Goal: Information Seeking & Learning: Learn about a topic

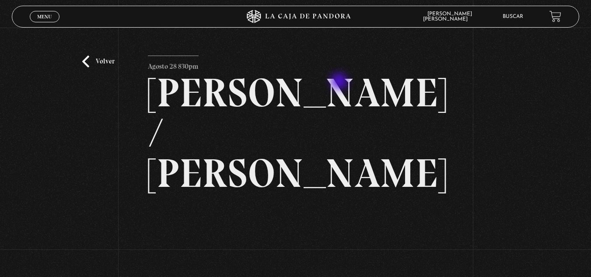
scroll to position [44, 0]
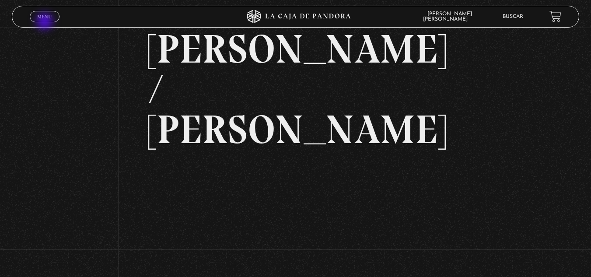
click at [45, 22] on div "Menu Cerrar" at bounding box center [118, 16] width 177 height 21
click at [41, 20] on link "Menu Cerrar" at bounding box center [45, 16] width 30 height 11
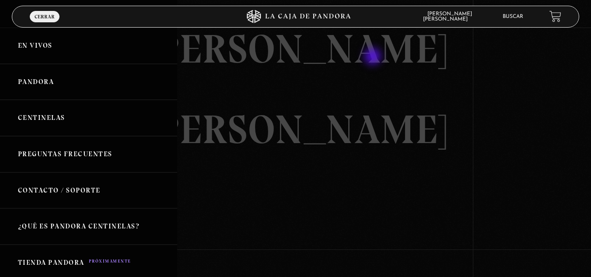
drag, startPoint x: 373, startPoint y: 57, endPoint x: 331, endPoint y: 56, distance: 42.4
click at [367, 60] on div at bounding box center [295, 138] width 591 height 277
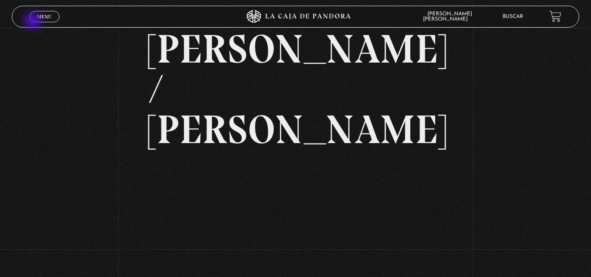
click at [34, 21] on link "Menu Cerrar" at bounding box center [45, 16] width 30 height 11
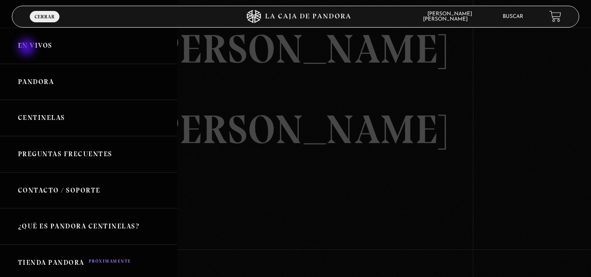
click at [28, 48] on link "En vivos" at bounding box center [88, 46] width 177 height 36
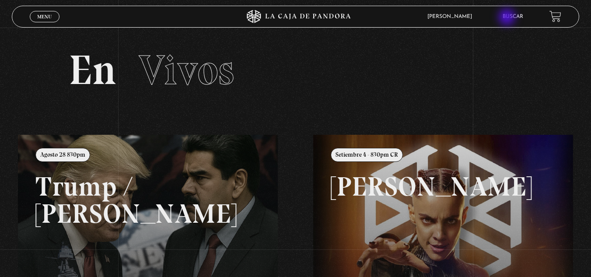
click at [511, 15] on link "Buscar" at bounding box center [512, 16] width 21 height 5
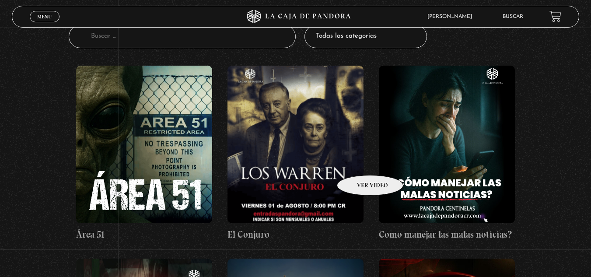
scroll to position [131, 0]
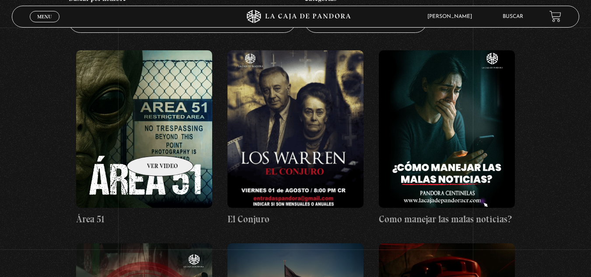
click at [149, 143] on figure at bounding box center [144, 128] width 136 height 157
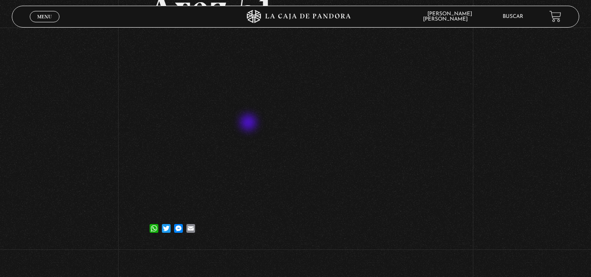
scroll to position [87, 0]
